Goal: Complete application form

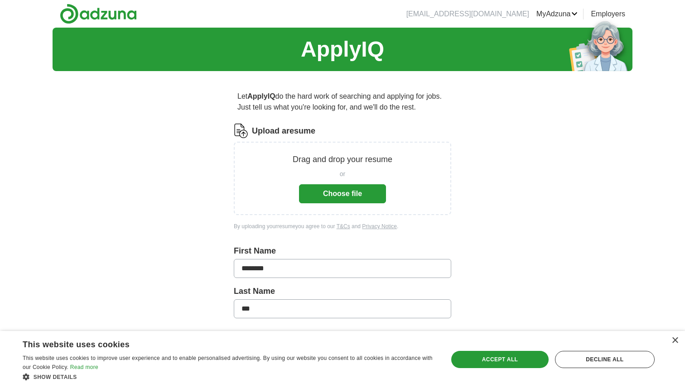
click at [346, 198] on button "Choose file" at bounding box center [342, 193] width 87 height 19
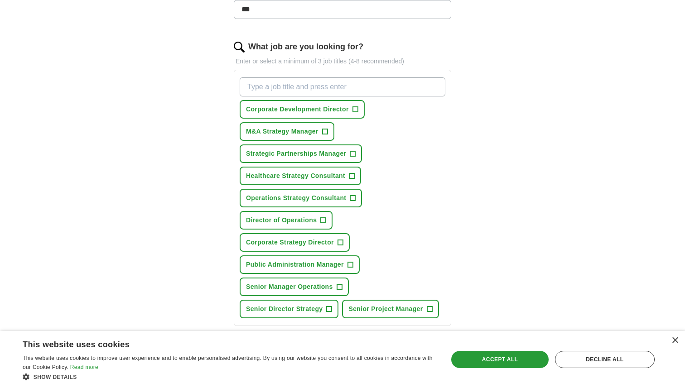
scroll to position [274, 0]
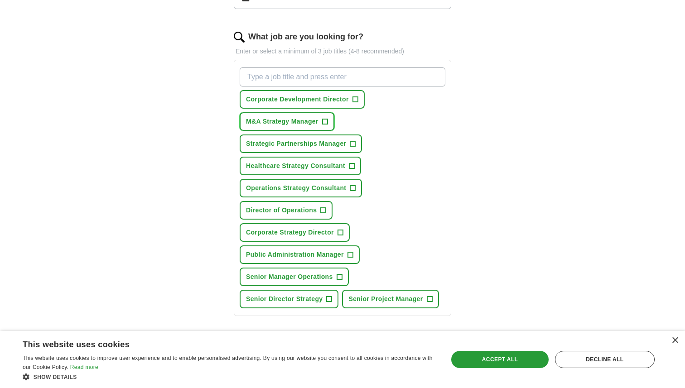
click at [327, 123] on span "+" at bounding box center [324, 121] width 5 height 7
click at [352, 165] on span "+" at bounding box center [351, 166] width 5 height 7
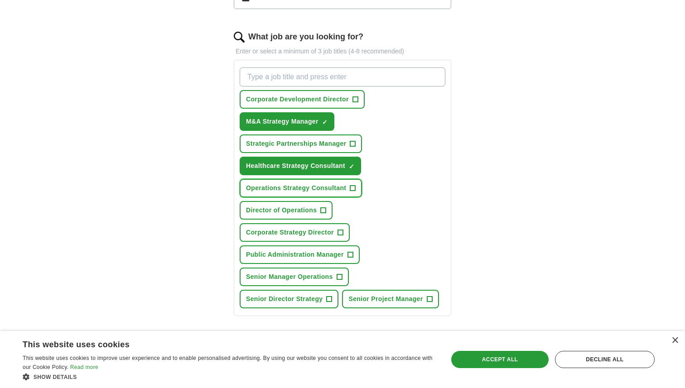
click at [354, 190] on span "+" at bounding box center [352, 188] width 5 height 7
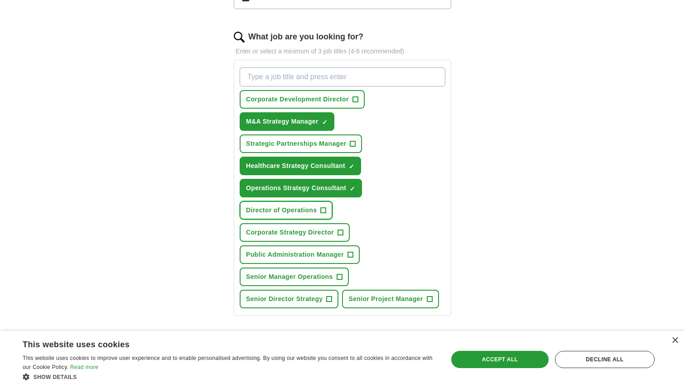
click at [323, 211] on span "+" at bounding box center [323, 210] width 5 height 7
click at [343, 231] on span "+" at bounding box center [340, 232] width 5 height 7
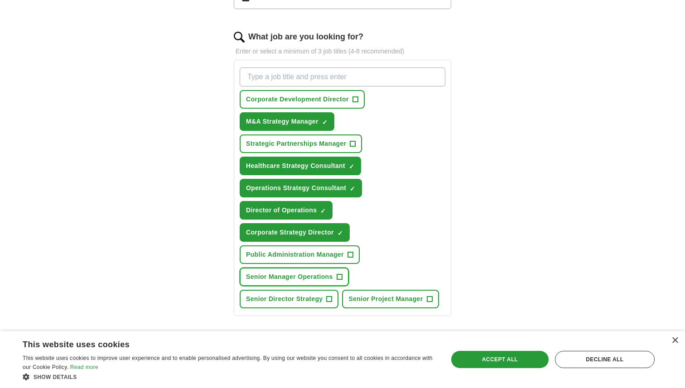
click at [342, 274] on span "+" at bounding box center [339, 277] width 5 height 7
click at [328, 300] on span "+" at bounding box center [329, 299] width 5 height 7
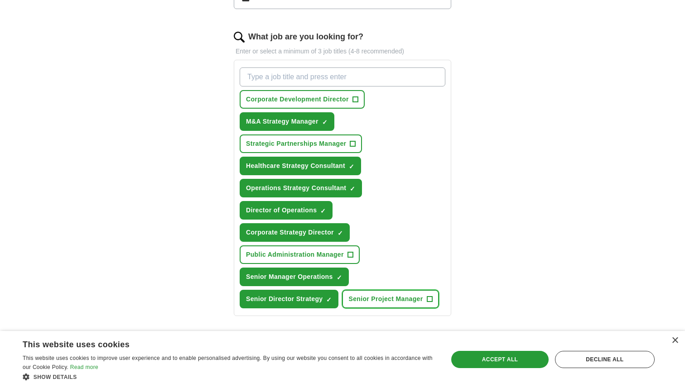
click at [431, 300] on span "+" at bounding box center [429, 299] width 5 height 7
click at [353, 145] on span "+" at bounding box center [352, 143] width 5 height 7
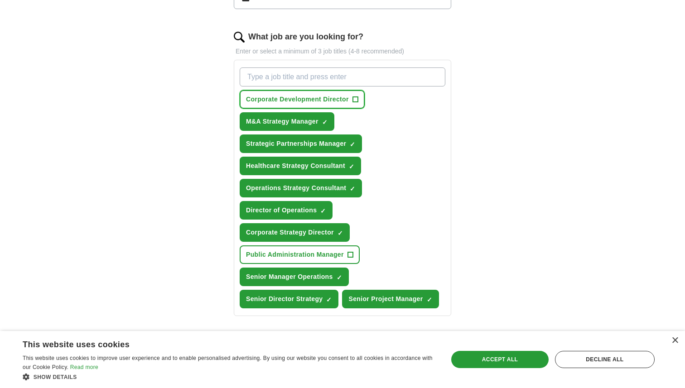
click at [354, 101] on span "+" at bounding box center [354, 99] width 5 height 7
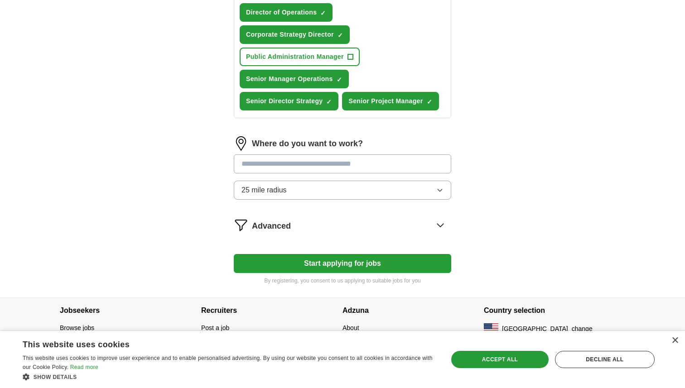
scroll to position [473, 0]
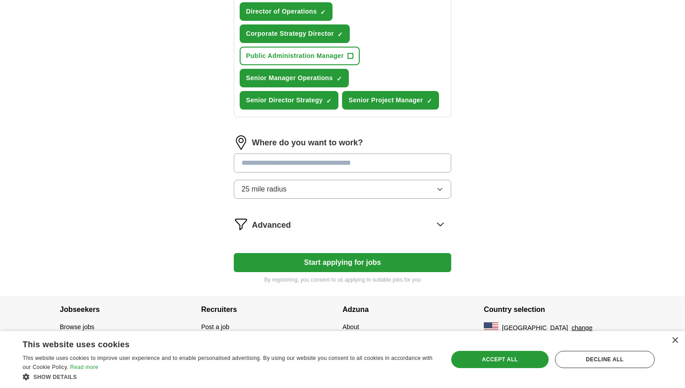
click at [386, 163] on input at bounding box center [342, 163] width 217 height 19
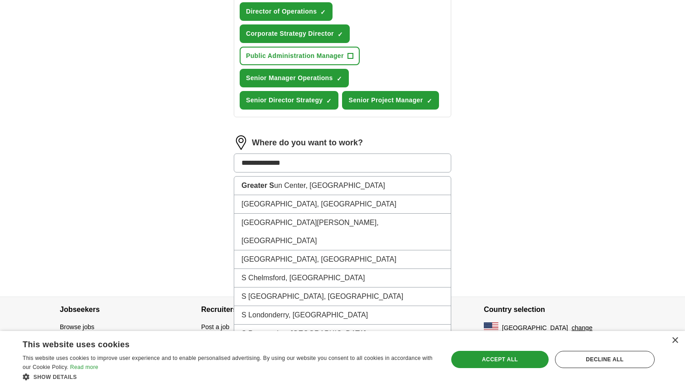
type input "**********"
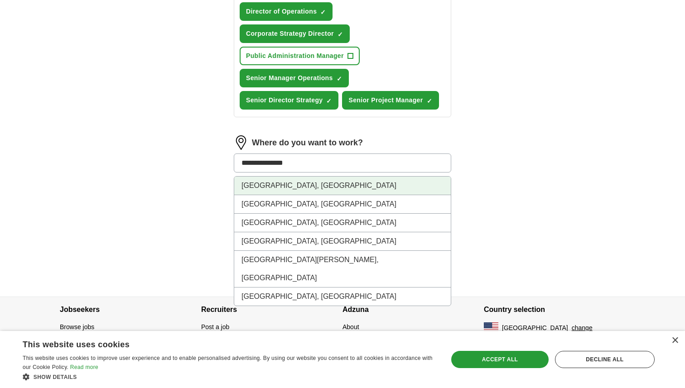
click at [339, 187] on li "[GEOGRAPHIC_DATA], [GEOGRAPHIC_DATA]" at bounding box center [342, 186] width 217 height 19
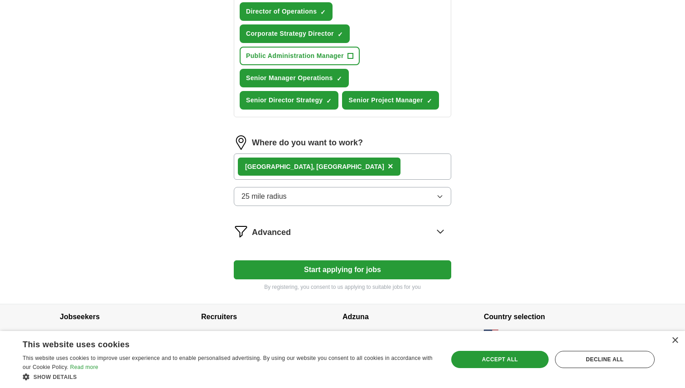
click at [444, 195] on button "25 mile radius" at bounding box center [342, 196] width 217 height 19
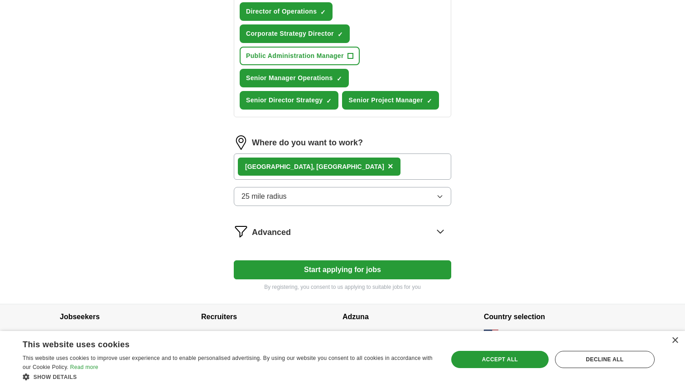
click at [440, 194] on icon "button" at bounding box center [439, 196] width 7 height 7
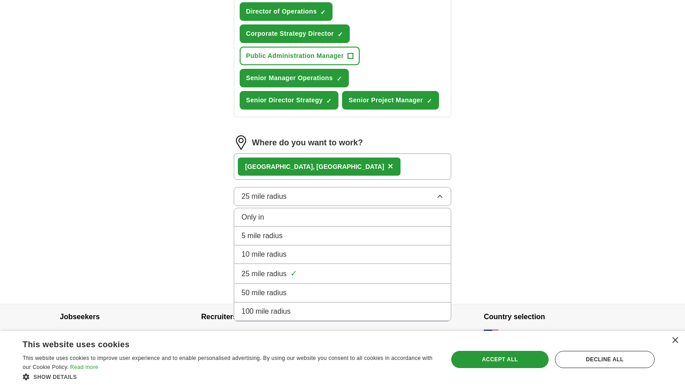
click at [338, 287] on li "50 mile radius" at bounding box center [342, 293] width 217 height 19
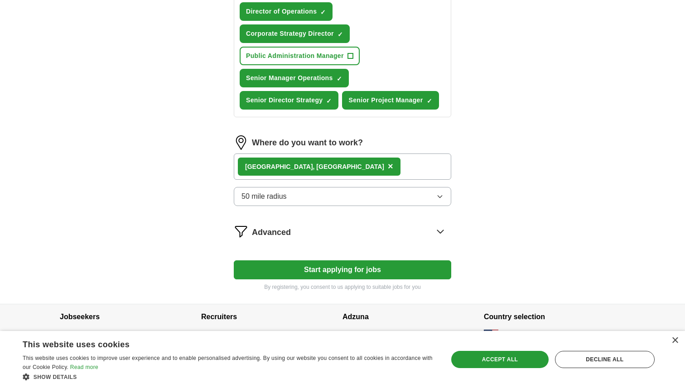
click at [448, 232] on div "Advanced" at bounding box center [351, 231] width 199 height 14
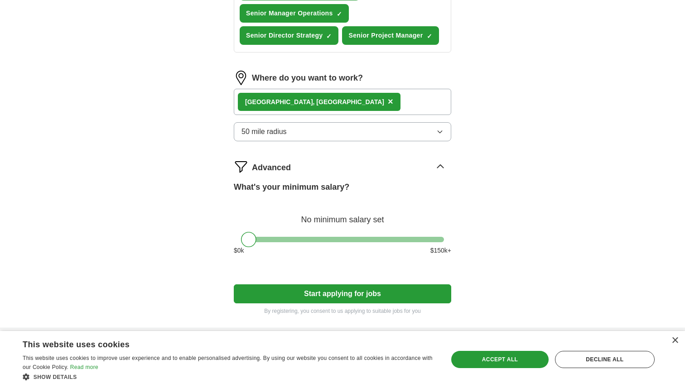
scroll to position [569, 0]
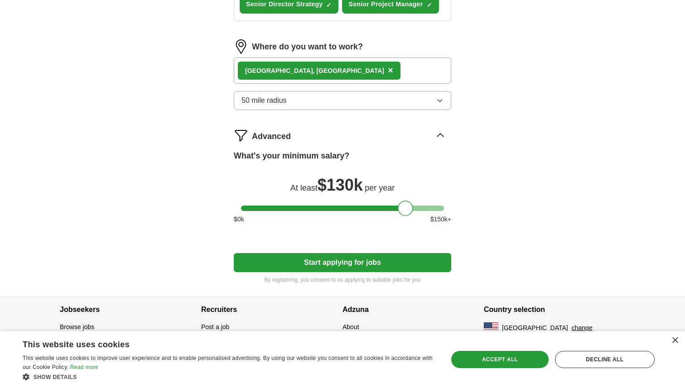
drag, startPoint x: 246, startPoint y: 209, endPoint x: 402, endPoint y: 223, distance: 156.0
click at [403, 224] on div "What's your minimum salary? At least $ 130k per year $ 0 k $ 150 k+" at bounding box center [342, 191] width 217 height 82
click at [350, 265] on button "Start applying for jobs" at bounding box center [342, 262] width 217 height 19
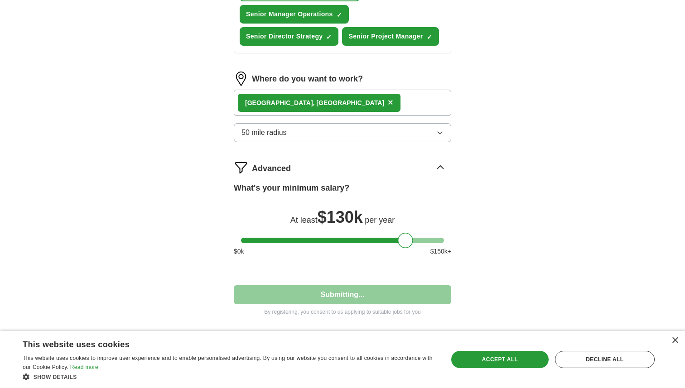
select select "**"
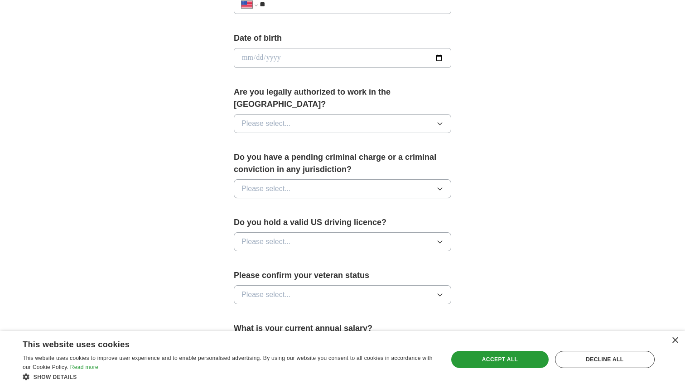
scroll to position [398, 0]
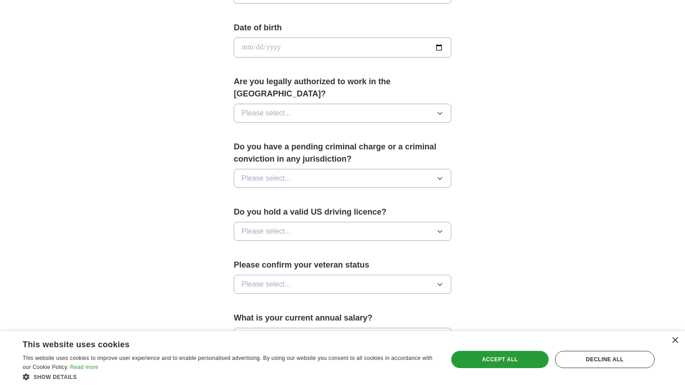
click at [440, 110] on icon "button" at bounding box center [439, 113] width 7 height 7
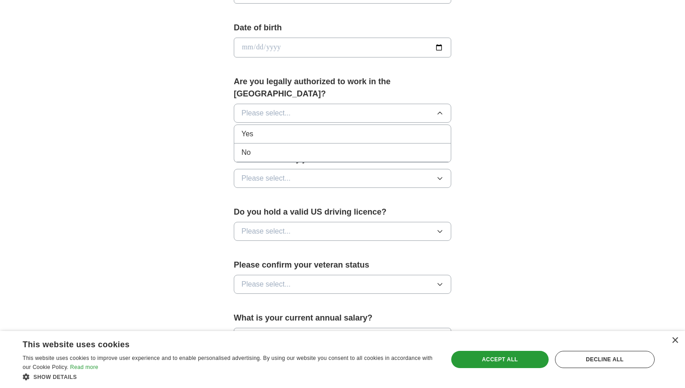
click at [388, 129] on div "Yes" at bounding box center [342, 134] width 202 height 11
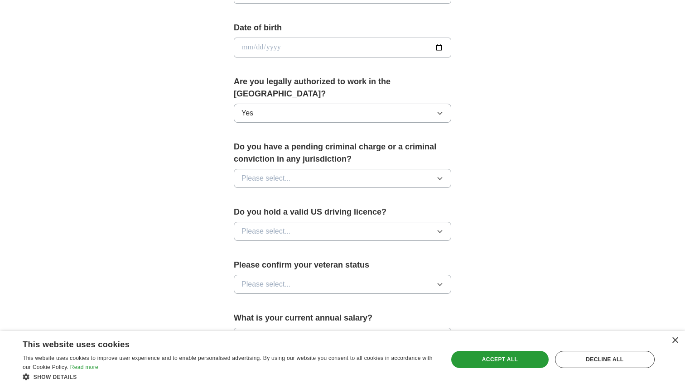
click at [443, 175] on icon "button" at bounding box center [439, 178] width 7 height 7
click at [412, 212] on div "No" at bounding box center [342, 217] width 202 height 11
click at [445, 222] on button "Please select..." at bounding box center [342, 231] width 217 height 19
click at [423, 247] on div "Yes" at bounding box center [342, 252] width 202 height 11
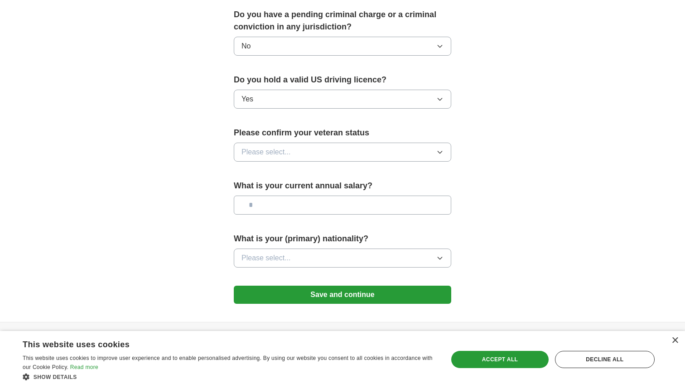
scroll to position [544, 0]
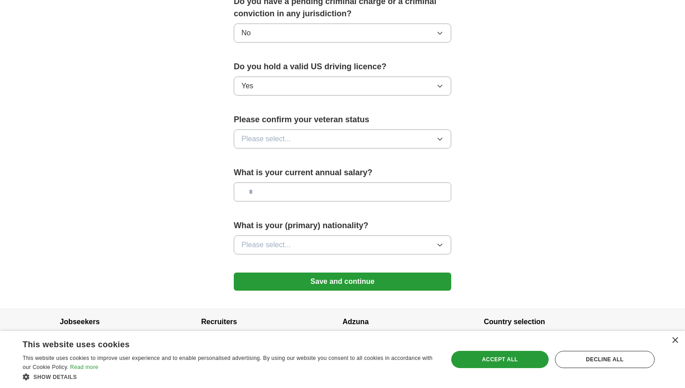
click at [441, 138] on icon "button" at bounding box center [440, 139] width 4 height 2
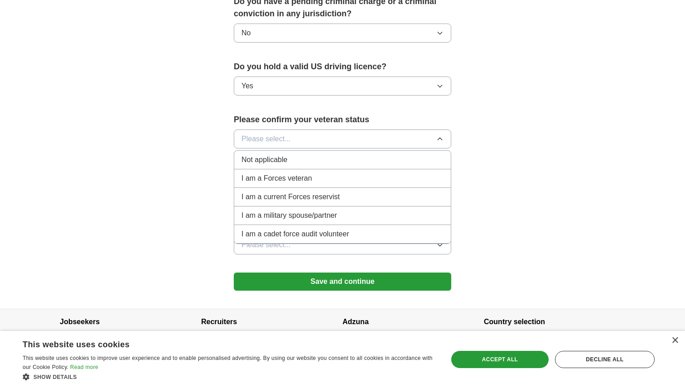
click at [419, 154] on div "Not applicable" at bounding box center [342, 159] width 202 height 11
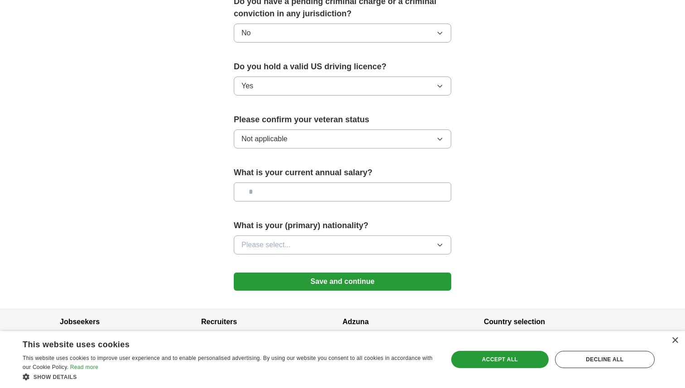
click at [444, 237] on button "Please select..." at bounding box center [342, 245] width 217 height 19
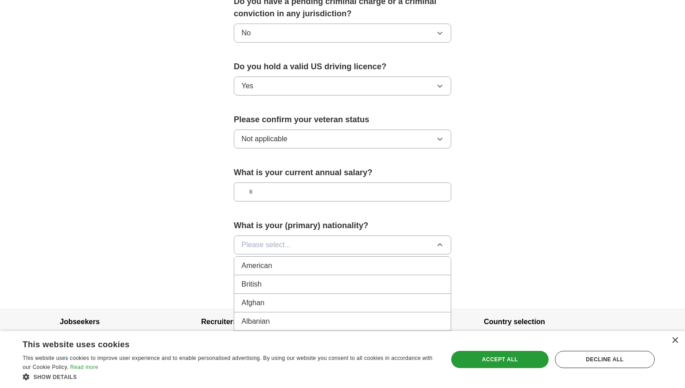
click at [435, 260] on div "American" at bounding box center [342, 265] width 202 height 11
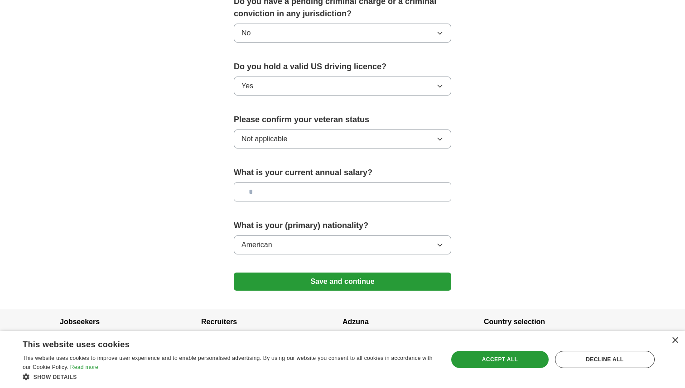
click at [390, 273] on button "Save and continue" at bounding box center [342, 282] width 217 height 18
